Goal: Task Accomplishment & Management: Use online tool/utility

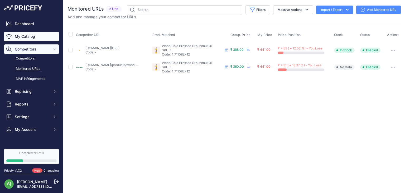
click at [33, 34] on link "My Catalog" at bounding box center [31, 37] width 55 height 10
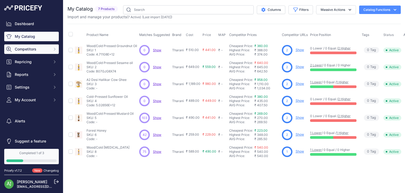
click at [47, 45] on button "Competitors" at bounding box center [31, 49] width 55 height 10
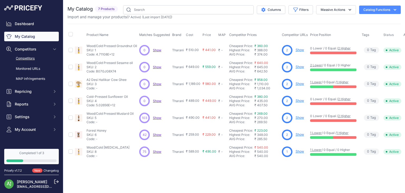
click at [31, 59] on link "Competitors" at bounding box center [31, 58] width 55 height 9
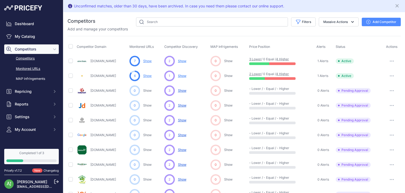
click at [31, 67] on link "Monitored URLs" at bounding box center [31, 68] width 55 height 9
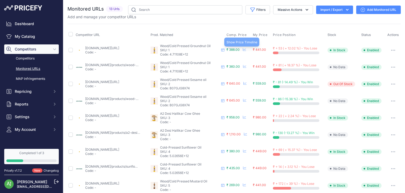
click at [244, 48] on icon at bounding box center [244, 49] width 3 height 3
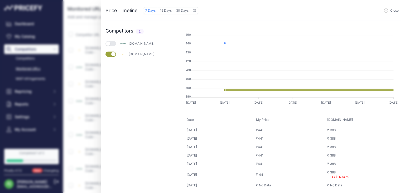
click at [244, 48] on rect at bounding box center [292, 48] width 203 height 9
click at [136, 44] on div "anveshan.farm" at bounding box center [148, 43] width 38 height 4
click at [111, 43] on button "button" at bounding box center [111, 43] width 11 height 5
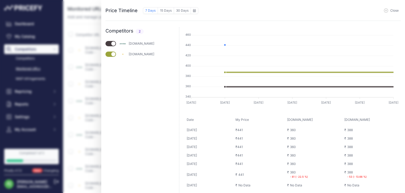
click at [81, 106] on div "Price Timeline 7 Days 15 Days 30 Days to August 2025 Sun 1" at bounding box center [202, 96] width 405 height 193
click at [388, 11] on icon "button" at bounding box center [386, 10] width 4 height 4
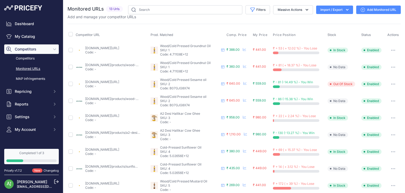
click at [191, 106] on p "Code: B07GJG8X74" at bounding box center [189, 105] width 59 height 4
click at [378, 9] on link "Add Monitored URL" at bounding box center [379, 10] width 45 height 8
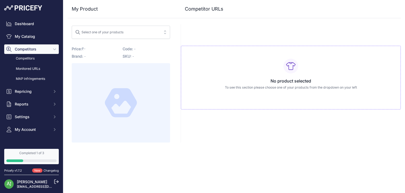
click at [109, 31] on div "Select one of your products" at bounding box center [99, 31] width 49 height 7
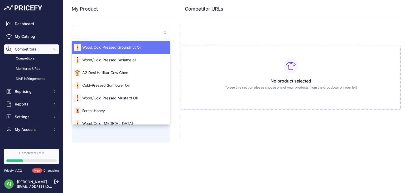
click at [119, 46] on span "Wood/Cold Pressed Groundnut Oil" at bounding box center [121, 47] width 98 height 5
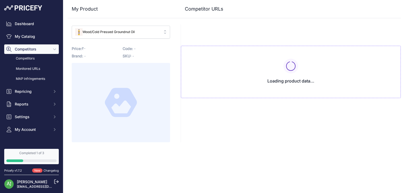
type input "[DOMAIN_NAME]/products/wood-pressed-groundnut-oil?variant=43150198866112&prirul…"
type input "[DOMAIN_NAME][URL]"
type input "[DOMAIN_NAME]/products/wood-pressed-groundnut-oil?variant=43150198866112&prirul…"
type input "[DOMAIN_NAME][URL]"
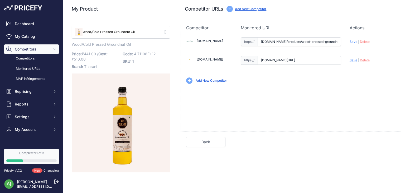
click at [205, 79] on link "Add New Competitor" at bounding box center [211, 80] width 31 height 4
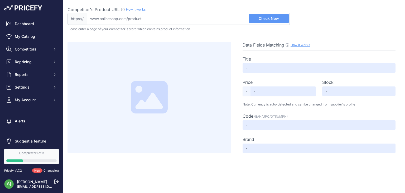
click at [139, 19] on input "Competitor's Product URL How it works In order to create your competitor's extr…" at bounding box center [188, 19] width 203 height 12
paste input "https://twobrothersindiashop.com/products/wood-pressed-organic-groundnut-peanut…"
type input "twobrothersindiashop.com/products/wood-pressed-organic-groundnut-peanut-oil-1li…"
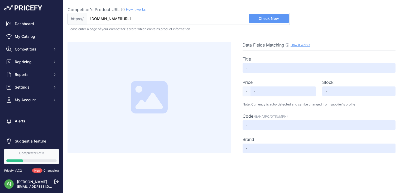
click at [263, 20] on span "Check Now" at bounding box center [269, 18] width 20 height 5
type input "Groundnut Oil, Cold-Pressed, Single-filtered"
type input "425"
type input "Not Found"
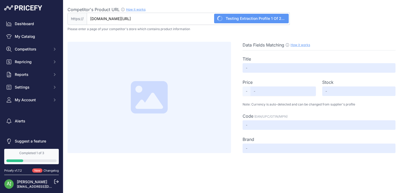
type input "Not Found"
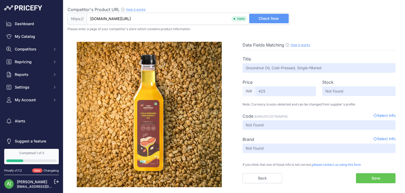
click at [371, 176] on button "Save" at bounding box center [376, 178] width 40 height 10
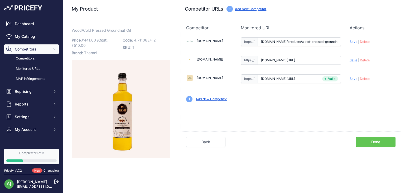
click at [211, 97] on link "Add New Competitor" at bounding box center [211, 99] width 31 height 4
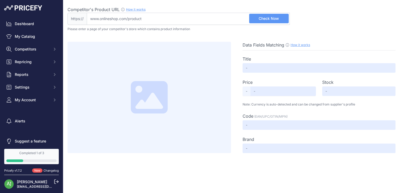
click at [134, 20] on input "Competitor's Product URL How it works In order to create your competitor's extr…" at bounding box center [188, 19] width 203 height 12
paste input "[URL][DOMAIN_NAME]"
type input "blinkit.com/prn/two-brothers-woodpressed-single-filtered-groundnut-oil/prid/492…"
click at [276, 16] on span "Check Now" at bounding box center [269, 18] width 20 height 5
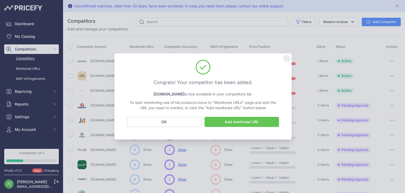
click at [236, 120] on link "Add monitored URL" at bounding box center [242, 122] width 74 height 10
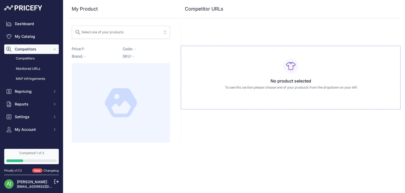
click at [125, 35] on span "Select one of your products" at bounding box center [117, 32] width 84 height 8
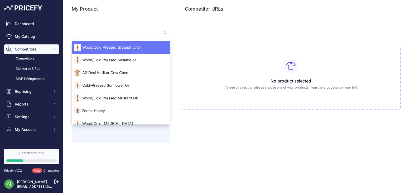
click at [123, 45] on span "Wood/Cold Pressed Groundnut Oil" at bounding box center [121, 47] width 98 height 5
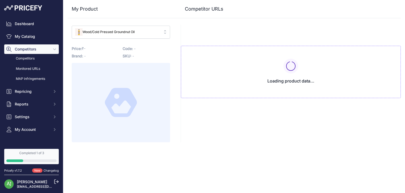
type input "[DOMAIN_NAME]/products/wood-pressed-groundnut-oil?variant=43150198866112&prirul…"
type input "[DOMAIN_NAME][URL]"
type input "[DOMAIN_NAME]/products/wood-pressed-groundnut-oil?variant=43150198866112&prirul…"
type input "blinkit.com/prn/anveshan-wood-cold-pressed-groundnut-oil/prid/513174?prirule_jd…"
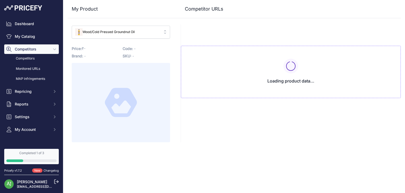
type input "twobrothersindiashop.com/products/wood-pressed-organic-groundnut-peanut-oil-1li…"
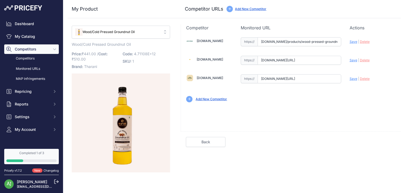
click at [218, 100] on link "Add New Competitor" at bounding box center [211, 99] width 31 height 4
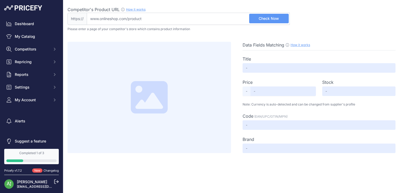
click at [122, 18] on input "Competitor's Product URL How it works In order to create your competitor's extr…" at bounding box center [188, 19] width 203 height 12
paste input "blinkit.com/prn/two-brothers-woodpressed-single-filtered-groundnut-oil/prid/492…"
type input "blinkit.com/prn/two-brothers-woodpressed-single-filtered-groundnut-oil/prid/492…"
click at [260, 17] on span "Check Now" at bounding box center [269, 18] width 20 height 5
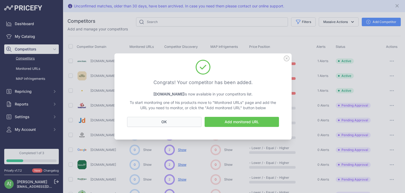
click at [190, 120] on button "OK" at bounding box center [164, 122] width 74 height 10
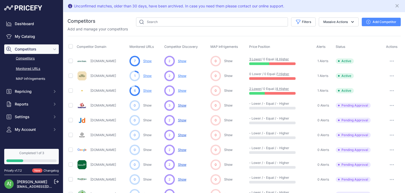
click at [36, 69] on link "Monitored URLs" at bounding box center [31, 68] width 55 height 9
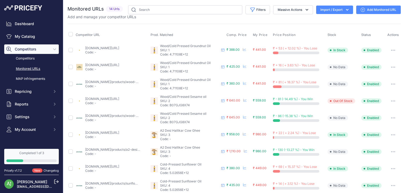
click at [370, 11] on link "Add Monitored URL" at bounding box center [379, 10] width 45 height 8
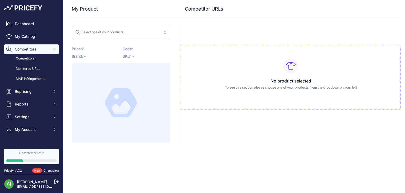
click at [139, 34] on span "Select one of your products" at bounding box center [117, 32] width 84 height 8
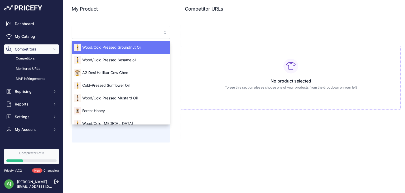
click at [138, 50] on div "Wood/Cold Pressed Groundnut Oil" at bounding box center [121, 47] width 98 height 8
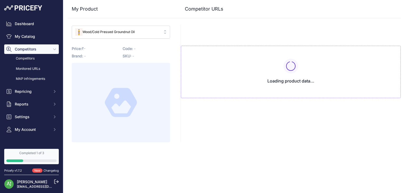
type input "[DOMAIN_NAME]/products/wood-pressed-groundnut-oil?variant=43150198866112&prirul…"
type input "[DOMAIN_NAME][URL]"
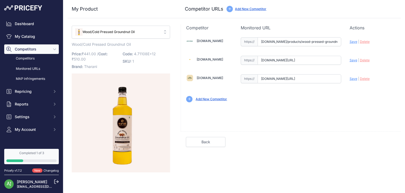
click at [211, 100] on link "Add New Competitor" at bounding box center [211, 99] width 31 height 4
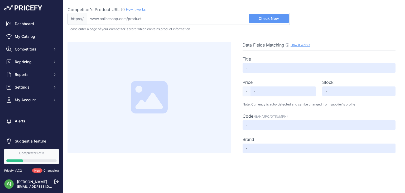
click at [149, 21] on input "Competitor's Product URL How it works In order to create your competitor's extr…" at bounding box center [188, 19] width 203 height 12
paste input "blinkit.com/prn/two-brothers-woodpressed-single-filtered-groundnut-oil/prid/492…"
type input "blinkit.com/prn/two-brothers-woodpressed-single-filtered-groundnut-oil/prid/492…"
click at [258, 18] on button "Check Now" at bounding box center [269, 19] width 40 height 10
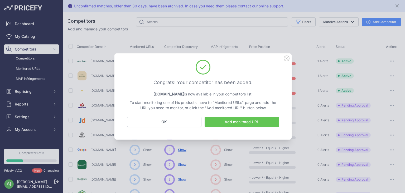
click at [252, 123] on link "Add monitored URL" at bounding box center [242, 122] width 74 height 10
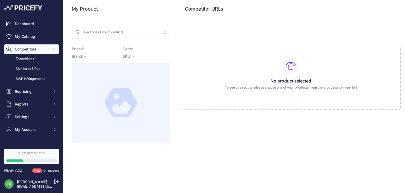
click at [134, 39] on div "Select one of your products No results match your search Price: - / Cost: -" at bounding box center [121, 84] width 107 height 118
click at [143, 31] on span "Select one of your products" at bounding box center [117, 32] width 84 height 8
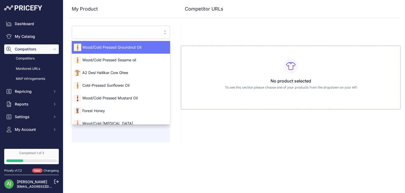
click at [140, 46] on span "Wood/Cold Pressed Groundnut Oil" at bounding box center [121, 47] width 98 height 5
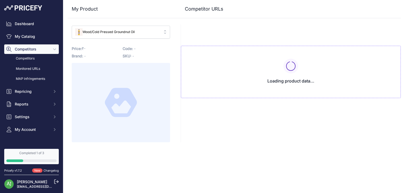
type input "www.anveshan.farm/products/wood-pressed-groundnut-oil?variant=43150198866112&pr…"
type input "blinkit.com/prn/anveshan-wood-cold-pressed-groundnut-oil/prid/513174?prirule_jd…"
type input "twobrothersindiashop.com/products/wood-pressed-organic-groundnut-peanut-oil-1li…"
type input "www.anveshan.farm/products/wood-pressed-groundnut-oil?variant=43150198866112&pr…"
type input "blinkit.com/prn/anveshan-wood-cold-pressed-groundnut-oil/prid/513174?prirule_jd…"
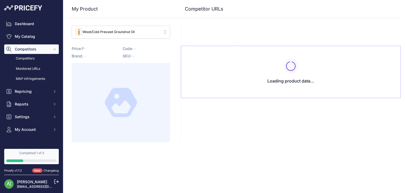
type input "twobrothersindiashop.com/products/wood-pressed-organic-groundnut-peanut-oil-1li…"
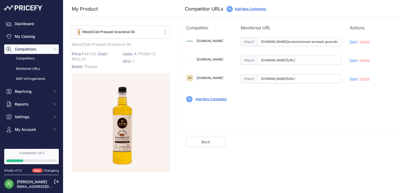
click at [212, 97] on link "Add New Competitor" at bounding box center [211, 99] width 31 height 4
click at [209, 97] on link "Add New Competitor" at bounding box center [211, 99] width 31 height 4
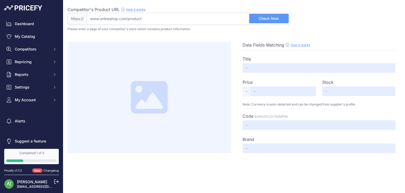
drag, startPoint x: 0, startPoint y: 0, endPoint x: 167, endPoint y: 18, distance: 168.3
click at [167, 18] on input "Competitor's Product URL How it works In order to create your competitor's extr…" at bounding box center [188, 19] width 203 height 12
paste input "[URL][DOMAIN_NAME]"
type input "[DOMAIN_NAME][URL]"
click at [277, 19] on span "Check Now" at bounding box center [269, 18] width 20 height 5
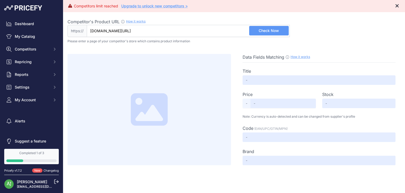
click at [397, 6] on icon "Close" at bounding box center [397, 5] width 3 height 3
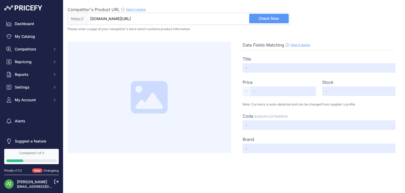
click at [261, 21] on span "Check Now" at bounding box center [269, 18] width 20 height 5
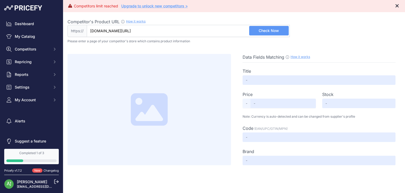
click at [398, 5] on icon "Close" at bounding box center [397, 5] width 3 height 3
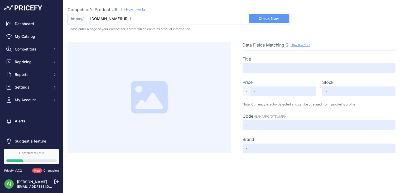
click at [265, 19] on span "Check Now" at bounding box center [269, 18] width 20 height 5
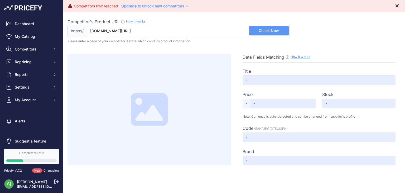
click at [398, 5] on icon "Close" at bounding box center [397, 5] width 5 height 5
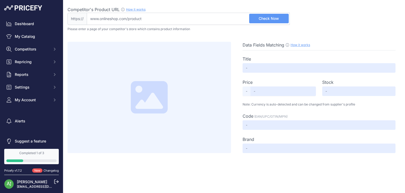
click at [157, 19] on input "Competitor's Product URL How it works In order to create your competitor's extr…" at bounding box center [188, 19] width 203 height 12
paste input "[URL][DOMAIN_NAME]"
type input "organicindia.com/products/groundnut-oil-1-litre"
click at [270, 15] on button "Check Now" at bounding box center [269, 19] width 40 height 10
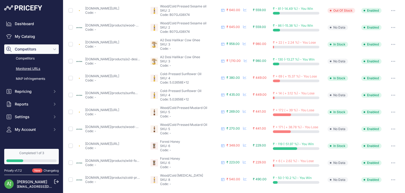
scroll to position [27, 0]
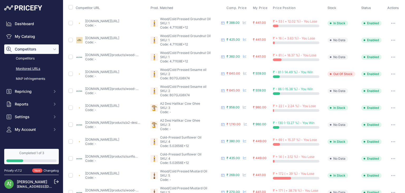
click at [287, 111] on td "₹ + 22 ( + 2.24 %) - You Lose" at bounding box center [299, 107] width 55 height 17
